Goal: Task Accomplishment & Management: Use online tool/utility

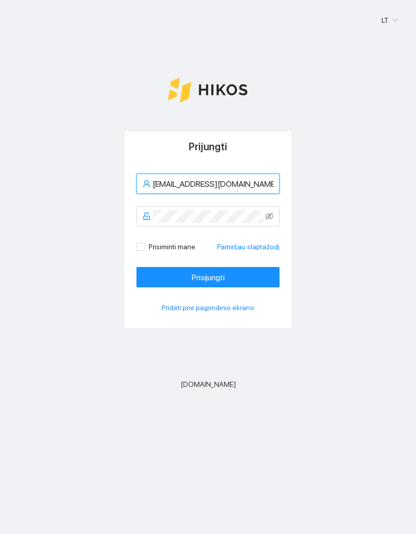
type input "[EMAIL_ADDRESS][DOMAIN_NAME]"
click at [208, 277] on button "Prisijungti" at bounding box center [207, 277] width 143 height 20
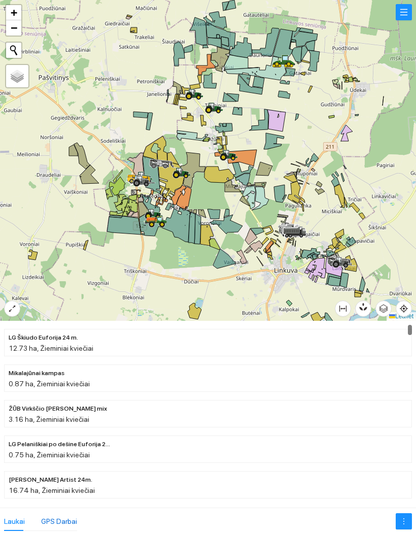
click at [70, 516] on div "GPS Darbai" at bounding box center [59, 521] width 36 height 11
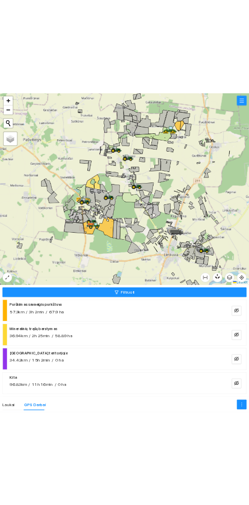
scroll to position [7, 0]
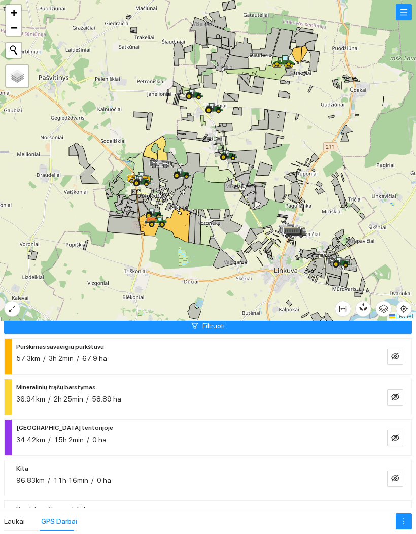
click at [394, 379] on li "Mineralinių trąšų barstymas 36.94km / 2h 25min / 58.89 ha" at bounding box center [208, 397] width 408 height 37
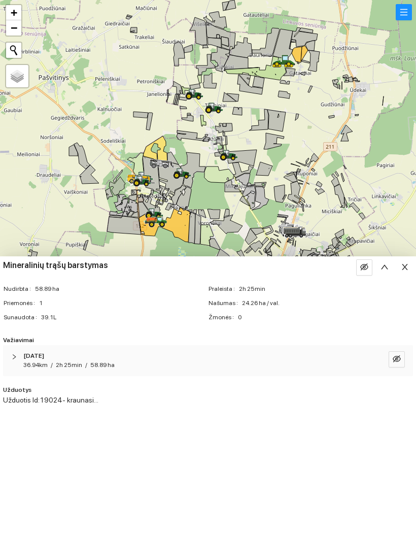
click at [403, 274] on button "button" at bounding box center [405, 267] width 16 height 16
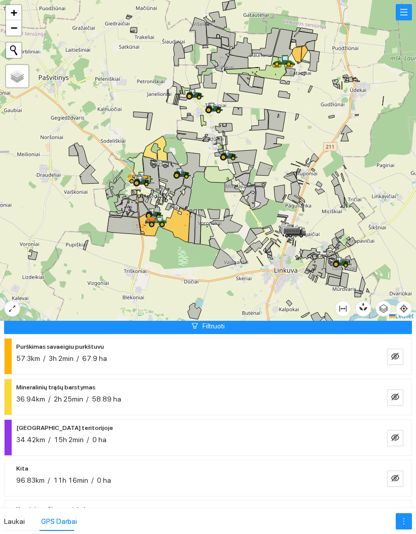
click at [392, 389] on button "button" at bounding box center [395, 397] width 16 height 16
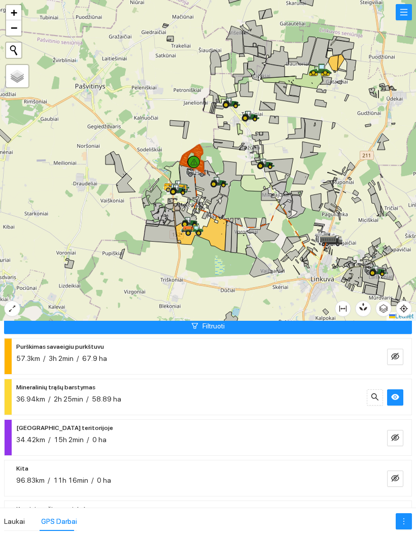
click at [397, 394] on icon "eye" at bounding box center [395, 397] width 8 height 6
click at [392, 353] on icon "eye-invisible" at bounding box center [395, 356] width 8 height 7
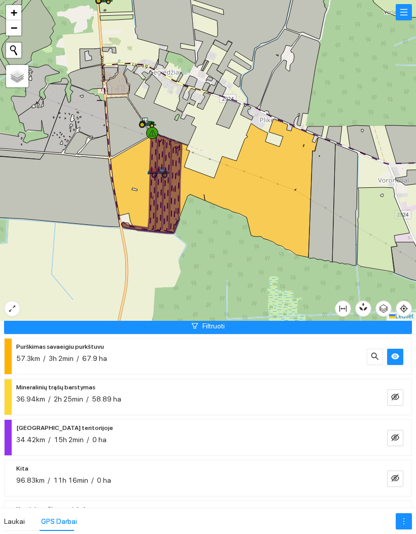
click at [293, 276] on div at bounding box center [208, 160] width 416 height 321
